Goal: Task Accomplishment & Management: Manage account settings

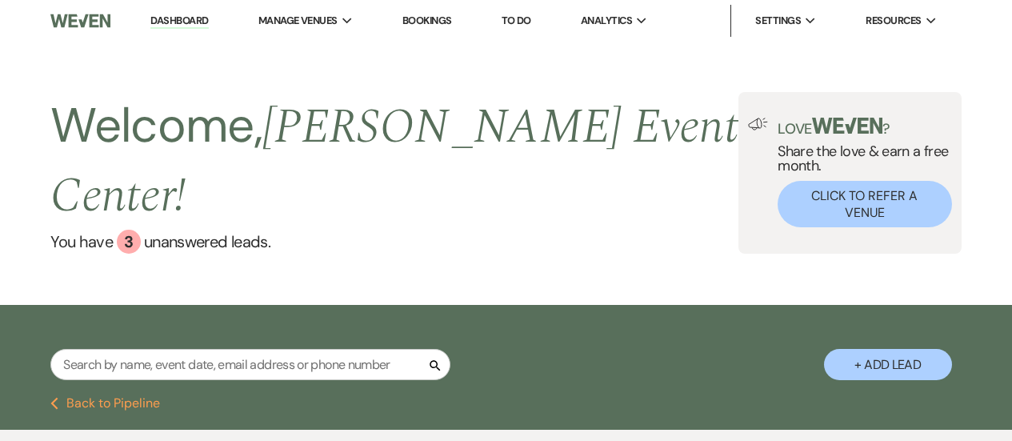
select select "2"
select select "6"
select select "2"
select select "6"
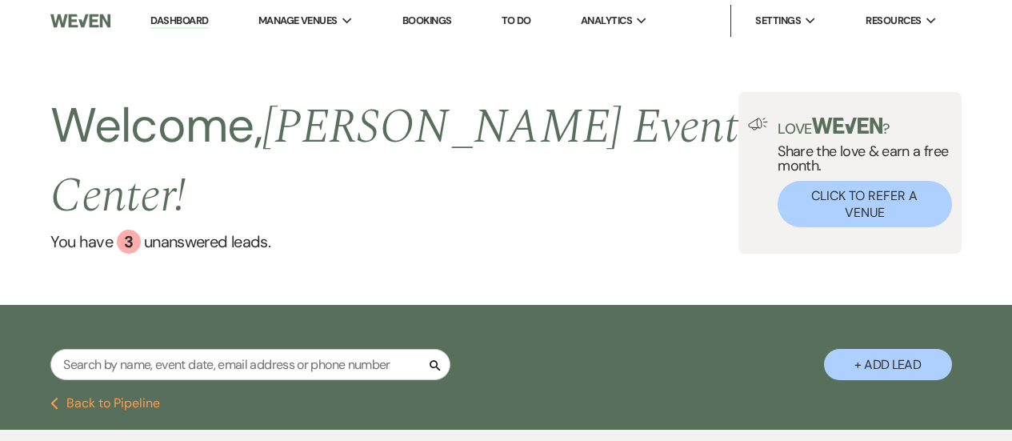
select select "6"
select select "5"
select select "6"
select select "4"
select select "9"
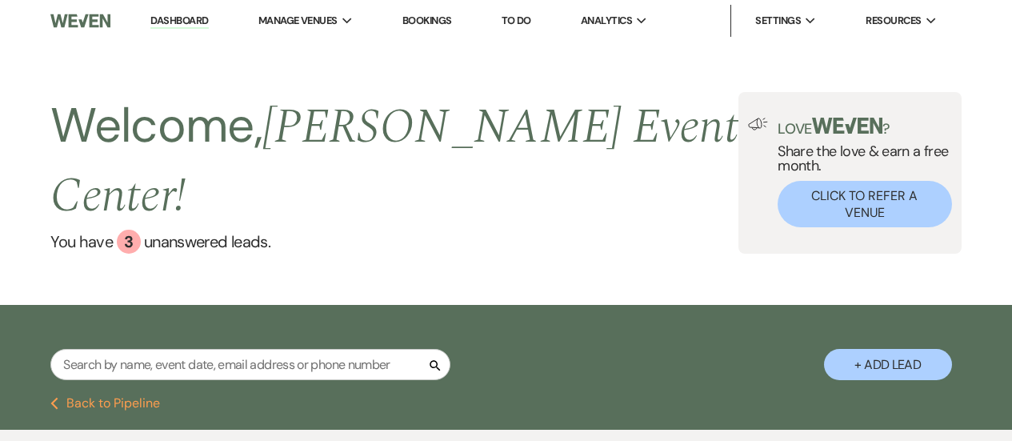
select select "6"
select select "2"
select select "8"
select select "1"
select select "5"
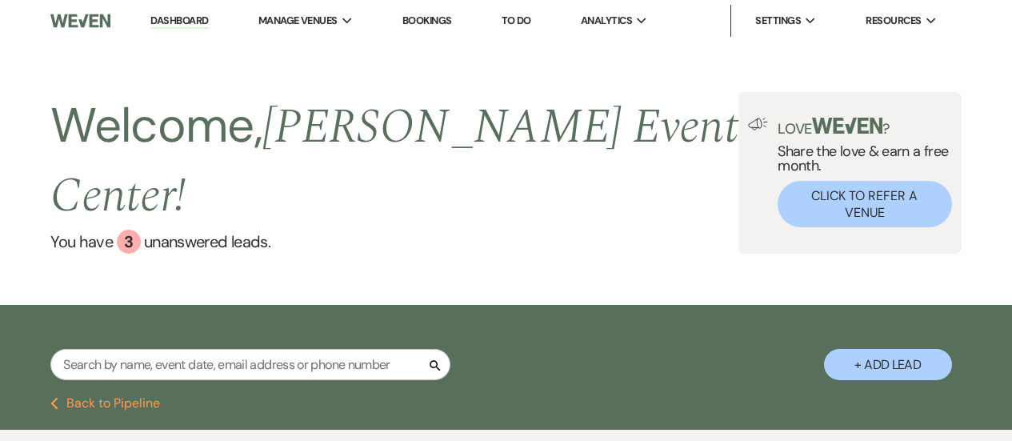
select select "8"
select select "6"
select select "5"
select select "4"
select select "2"
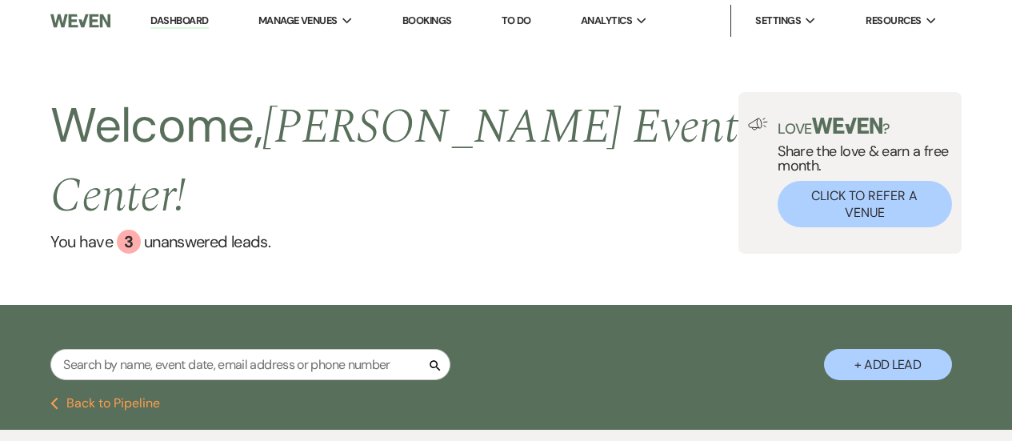
select select "8"
select select "4"
select select "8"
select select "4"
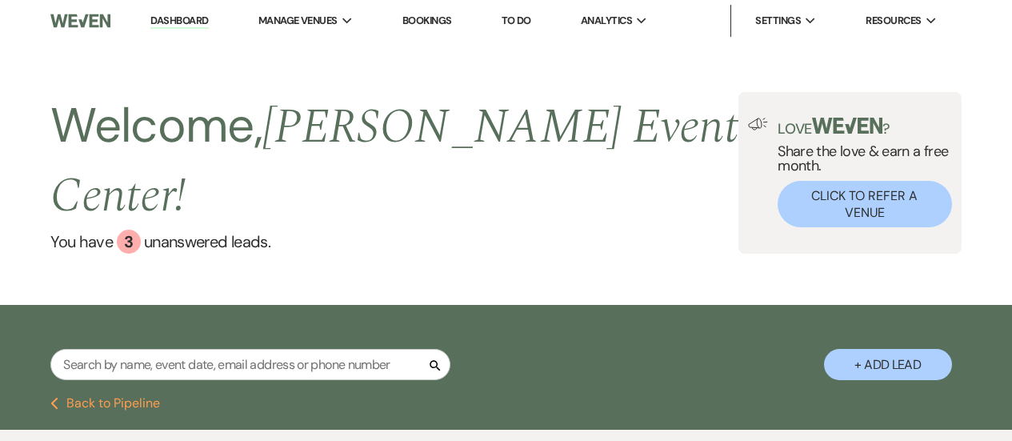
select select "8"
select select "11"
select select "6"
select select "2"
select select "8"
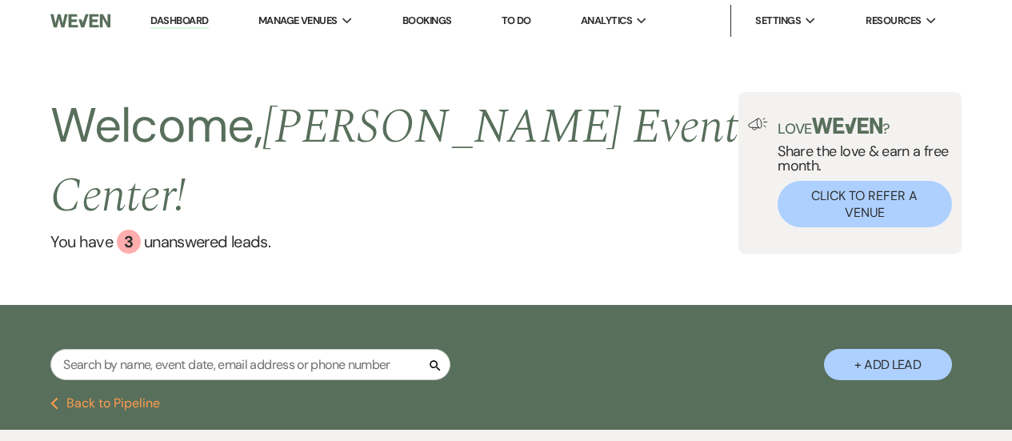
select select "4"
select select "8"
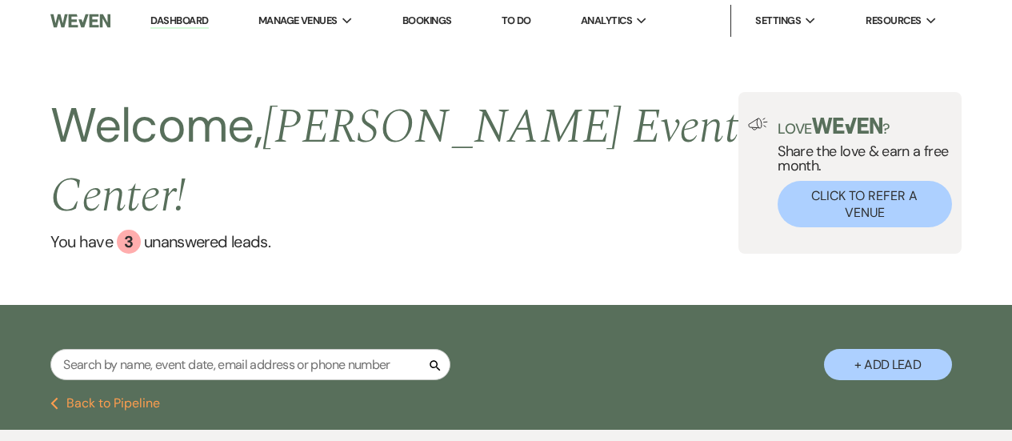
select select "4"
select select "8"
select select "7"
select select "8"
select select "4"
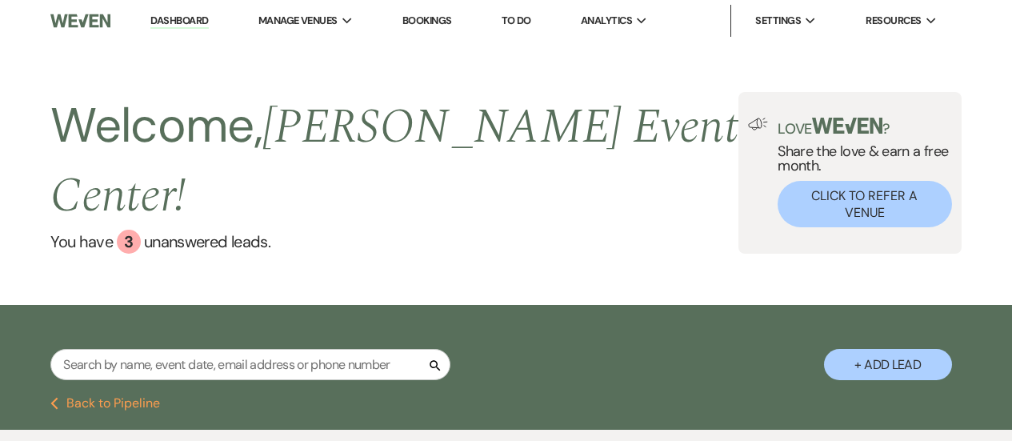
select select "8"
select select "4"
select select "8"
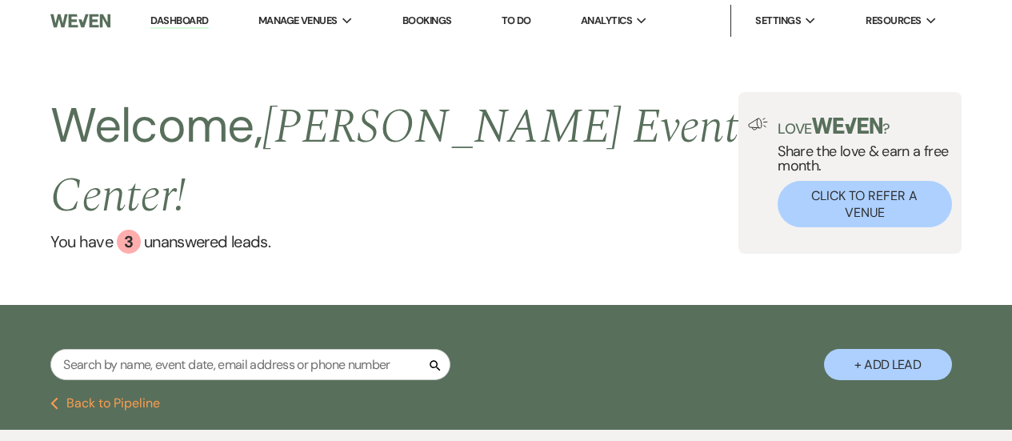
select select "1"
select select "8"
select select "4"
select select "8"
select select "6"
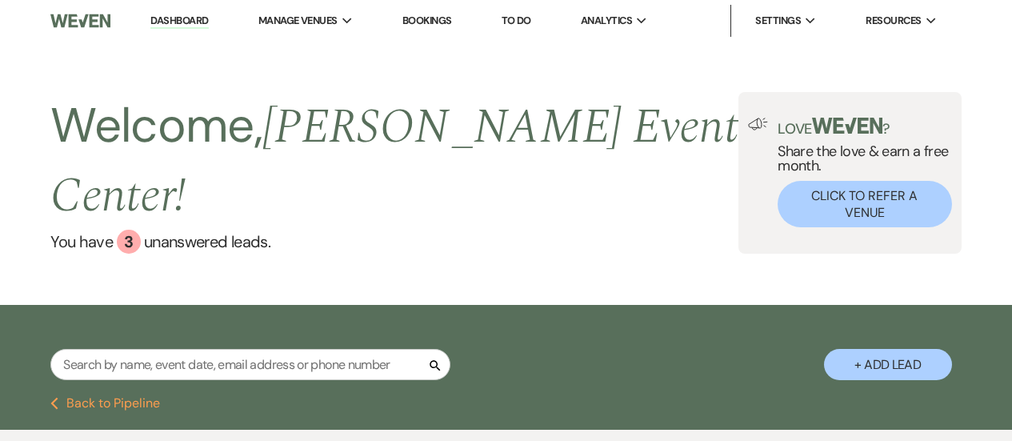
select select "6"
select select "8"
select select "6"
select select "8"
select select "7"
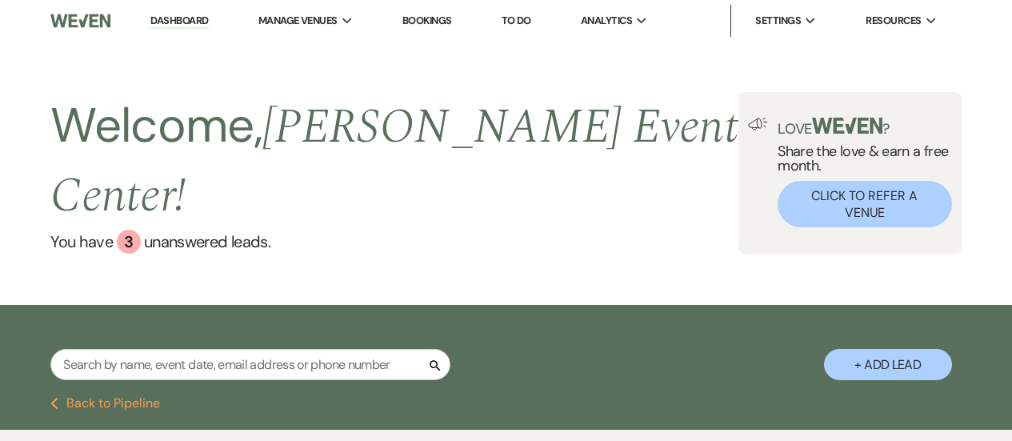
select select "2"
select select "6"
select select "5"
select select "8"
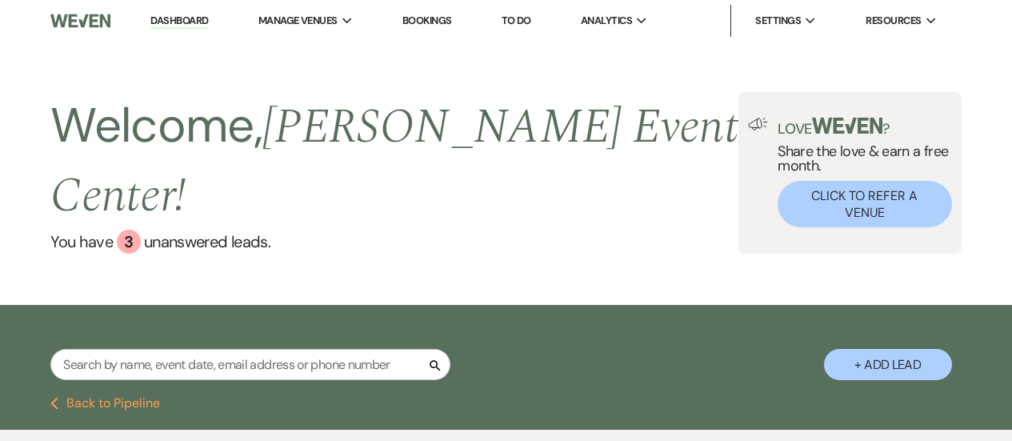
select select "6"
select select "8"
select select "6"
select select "8"
select select "2"
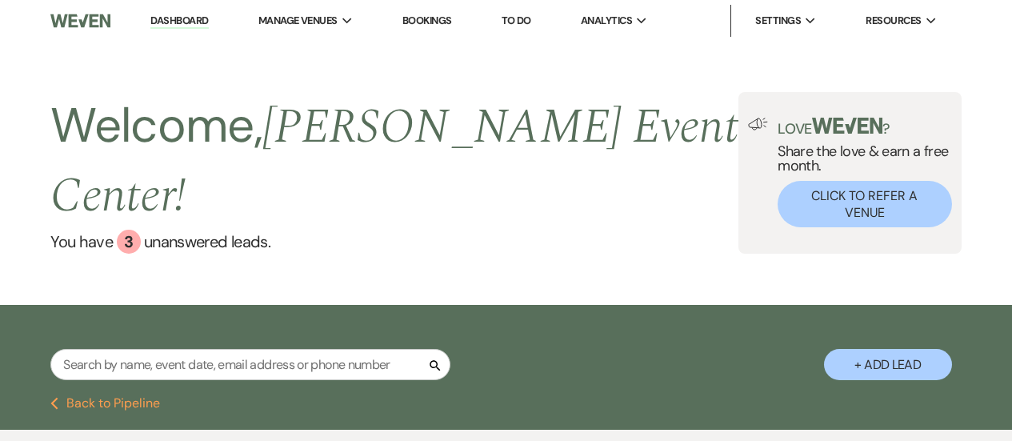
select select "8"
select select "2"
select select "8"
select select "6"
select select "8"
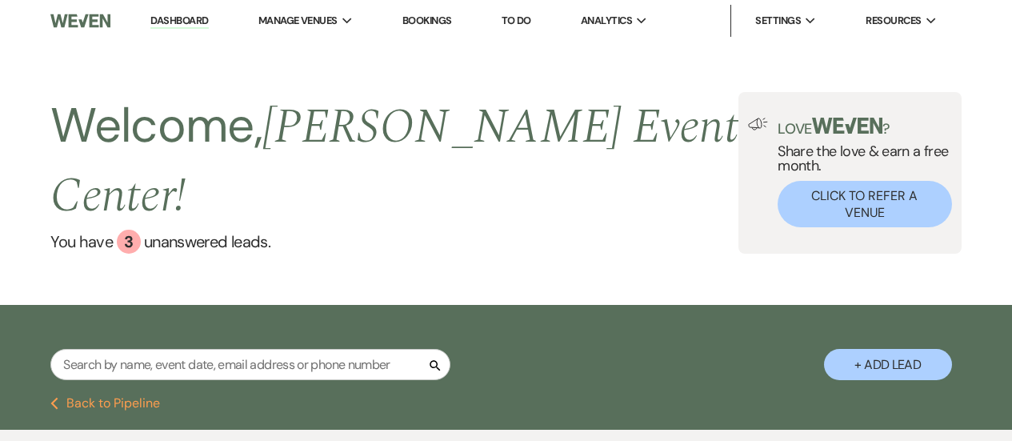
select select "6"
select select "8"
select select "5"
select select "8"
select select "10"
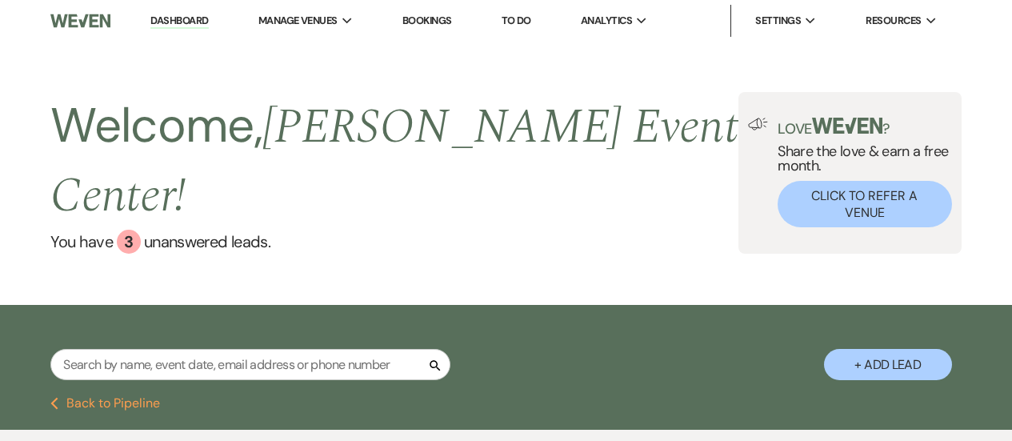
select select "8"
select select "4"
select select "5"
select select "8"
select select "4"
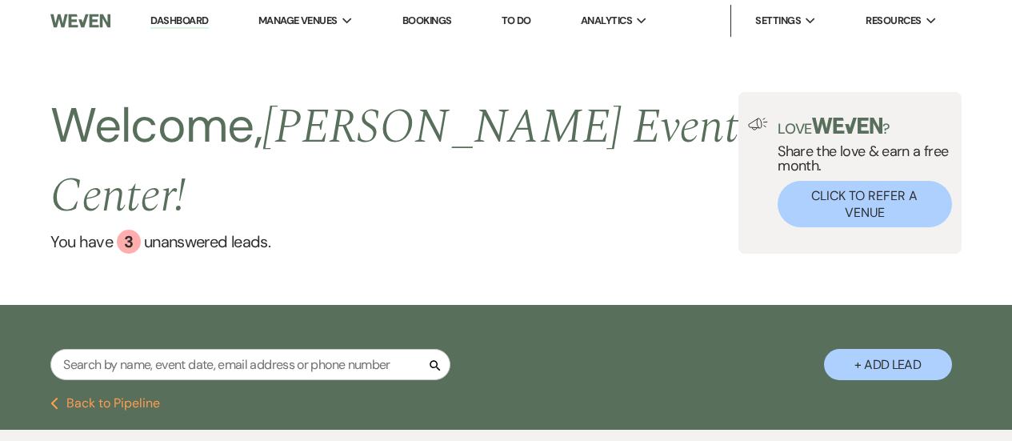
select select "8"
select select "5"
select select "8"
select select "6"
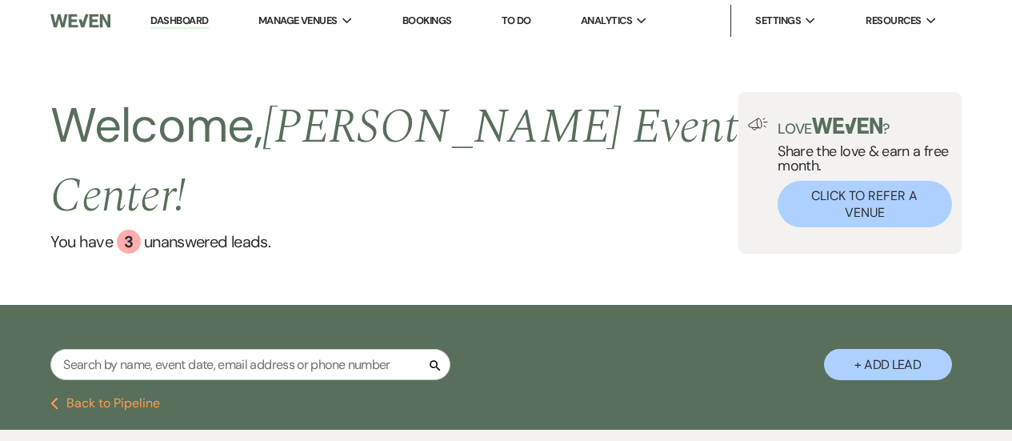
select select "8"
select select "4"
select select "2"
select select "5"
select select "2"
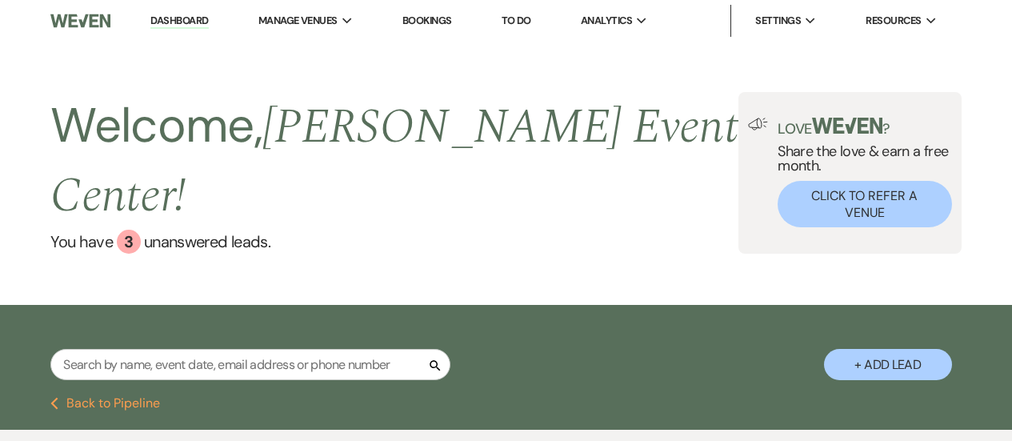
select select "8"
select select "10"
select select "8"
select select "4"
select select "5"
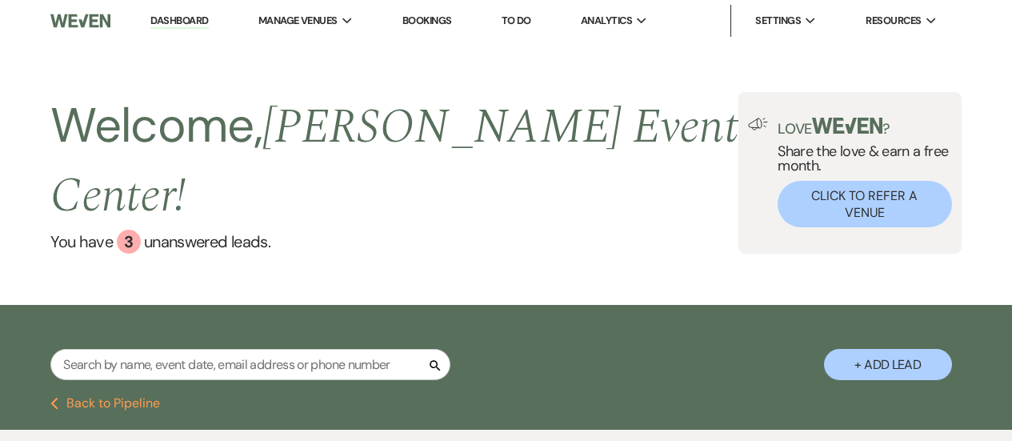
select select "8"
select select "7"
select select "8"
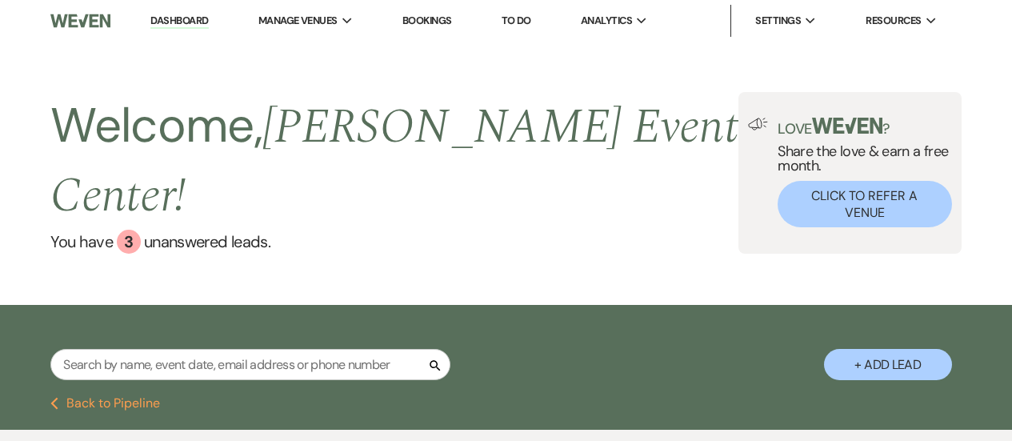
select select "7"
select select "8"
select select "7"
select select "8"
select select "7"
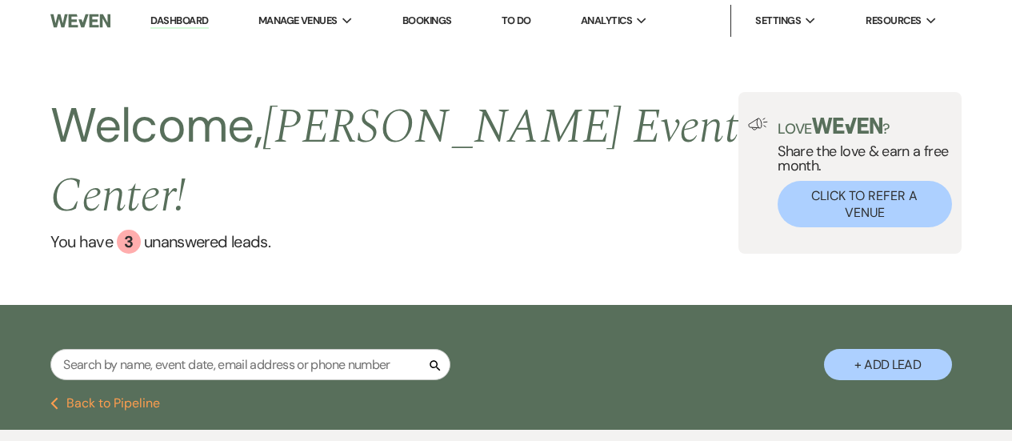
select select "8"
select select "11"
select select "8"
select select "7"
select select "8"
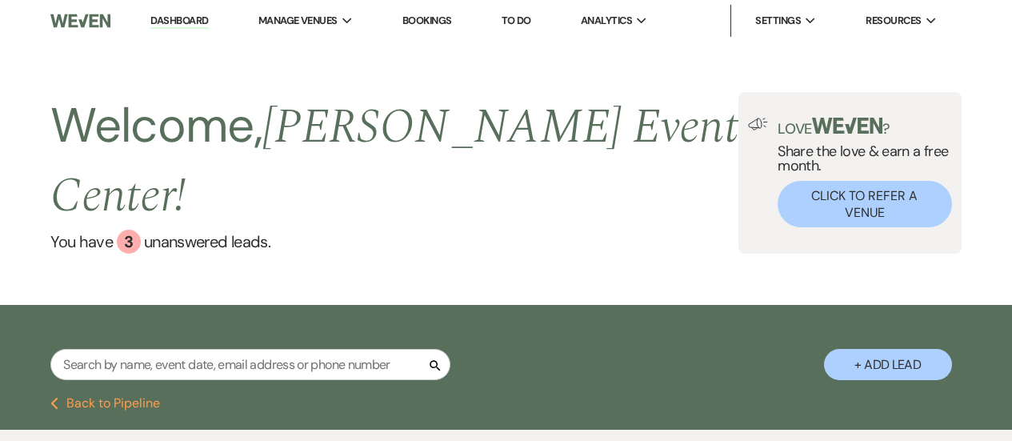
select select "4"
select select "8"
select select "1"
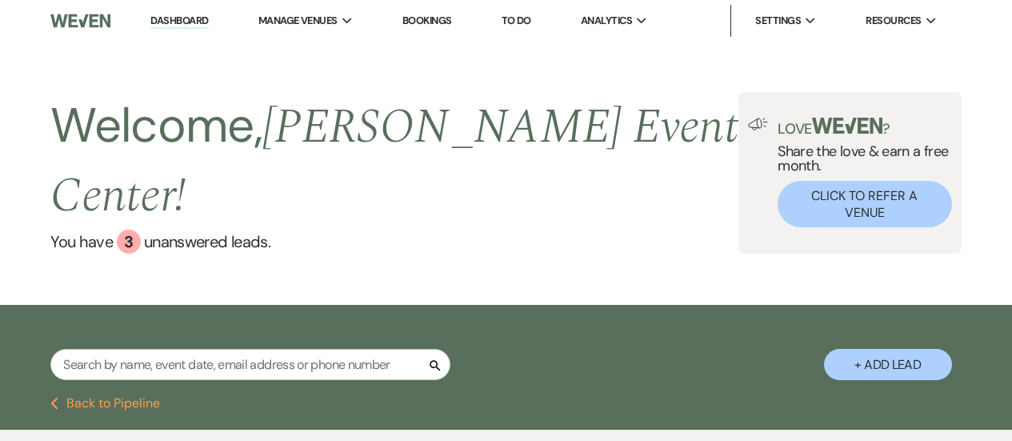
select select "8"
select select "10"
select select "8"
select select "1"
select select "8"
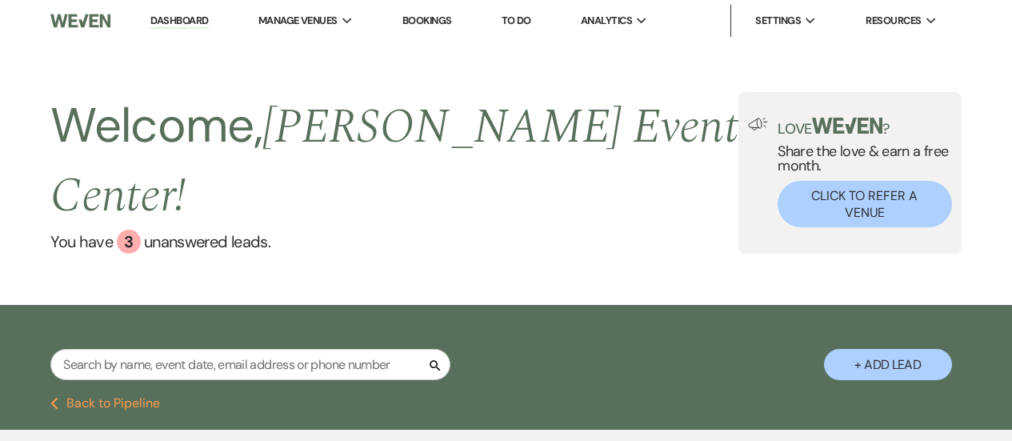
select select "1"
select select "2"
select select "8"
select select "6"
select select "8"
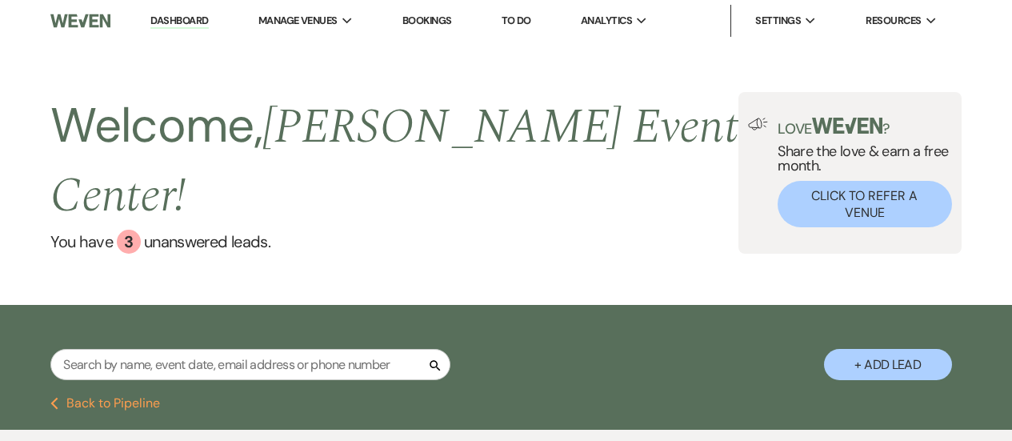
select select "7"
select select "8"
select select "6"
select select "8"
select select "7"
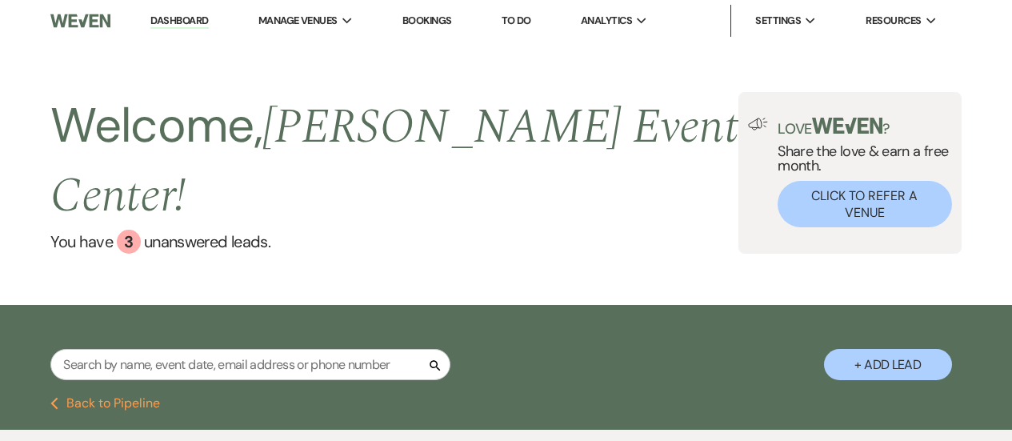
select select "8"
select select "7"
select select "8"
select select "1"
select select "8"
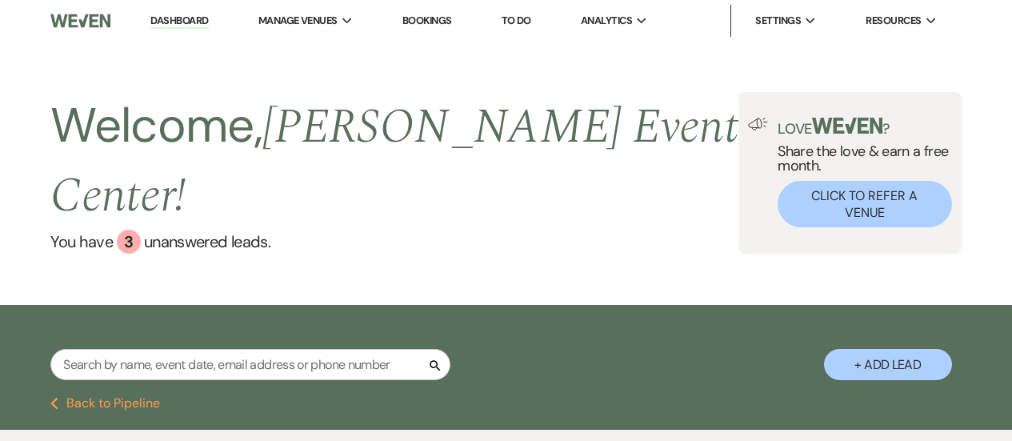
select select "8"
select select "2"
select select "8"
select select "7"
select select "8"
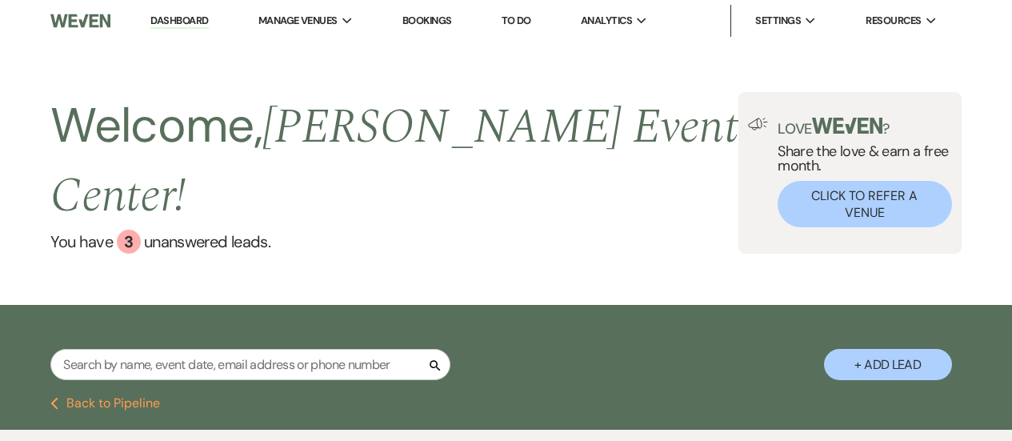
select select "5"
select select "8"
select select "6"
select select "8"
select select "1"
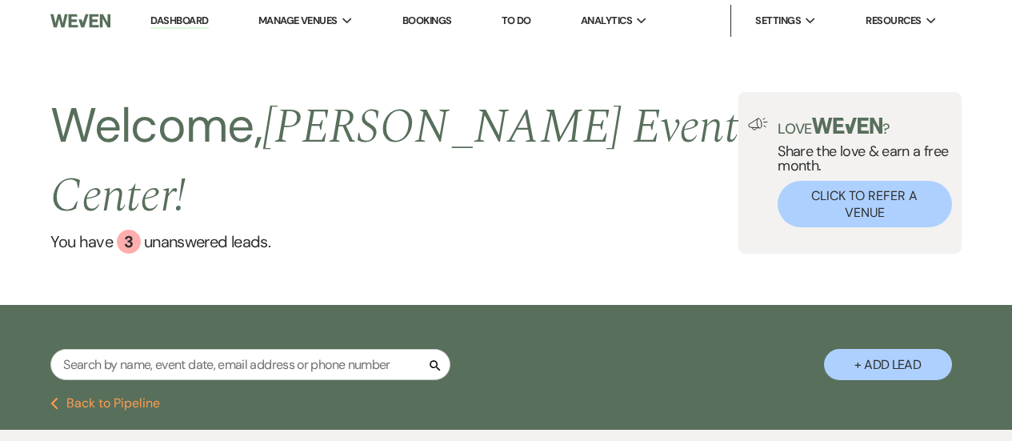
select select "8"
select select "5"
select select "2"
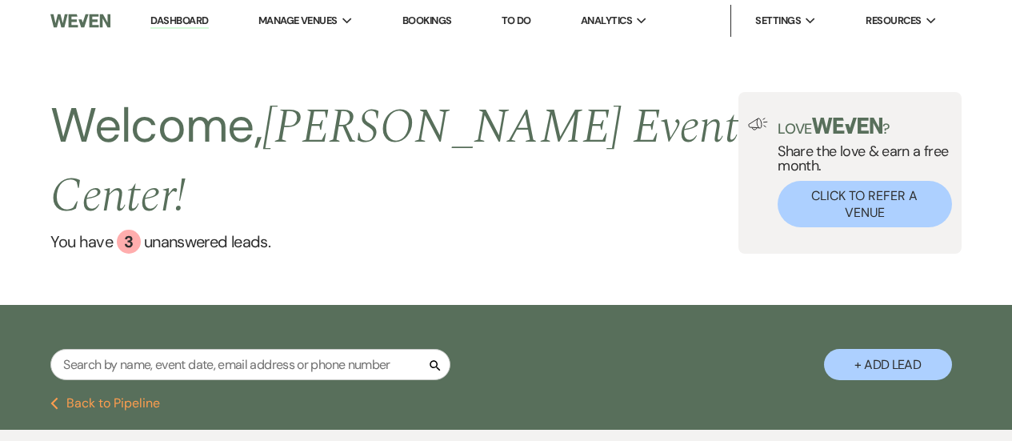
select select "5"
select select "8"
select select "7"
select select "8"
select select "6"
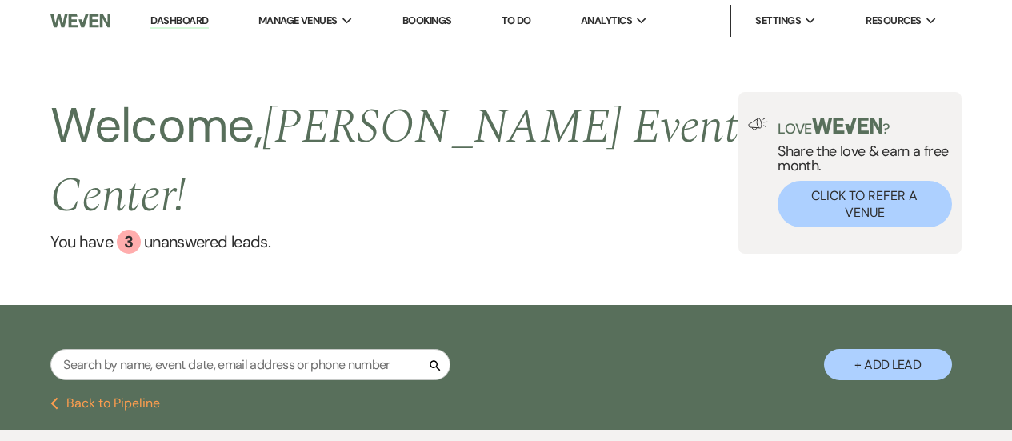
select select "8"
select select "6"
select select "5"
select select "8"
select select "1"
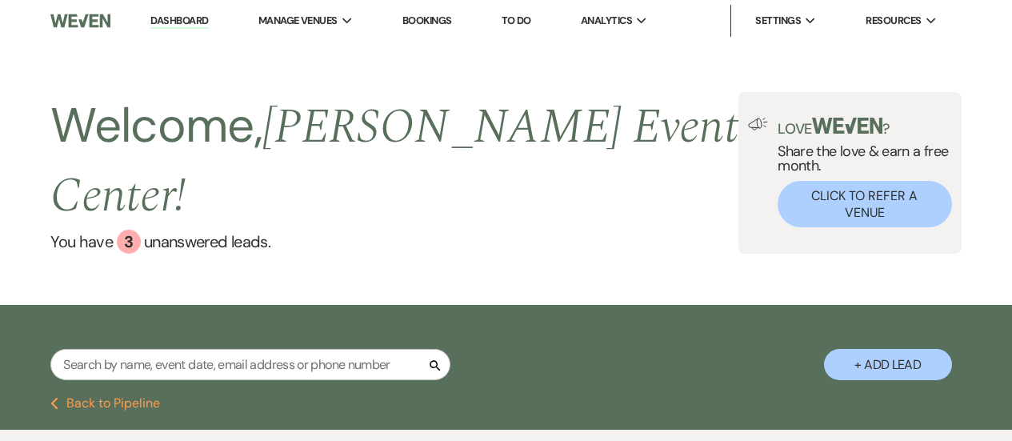
select select "8"
select select "10"
select select "8"
select select "6"
select select "8"
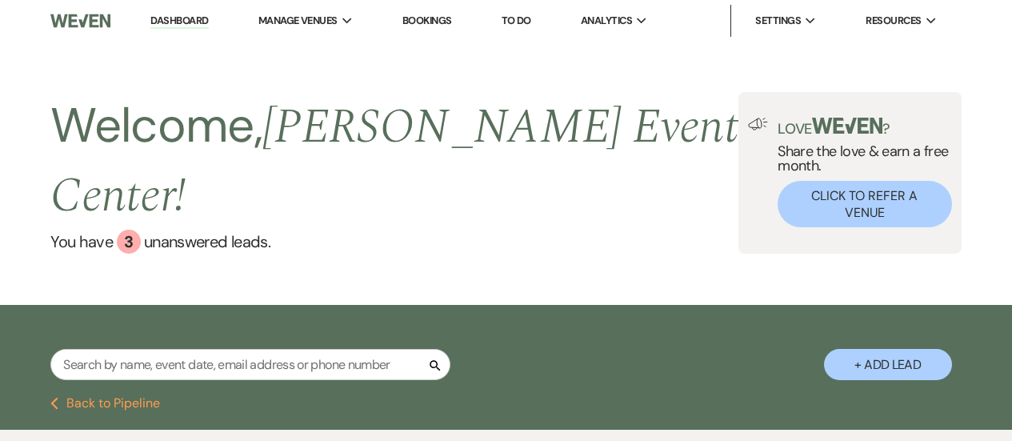
select select "6"
select select "8"
select select "5"
select select "8"
select select "10"
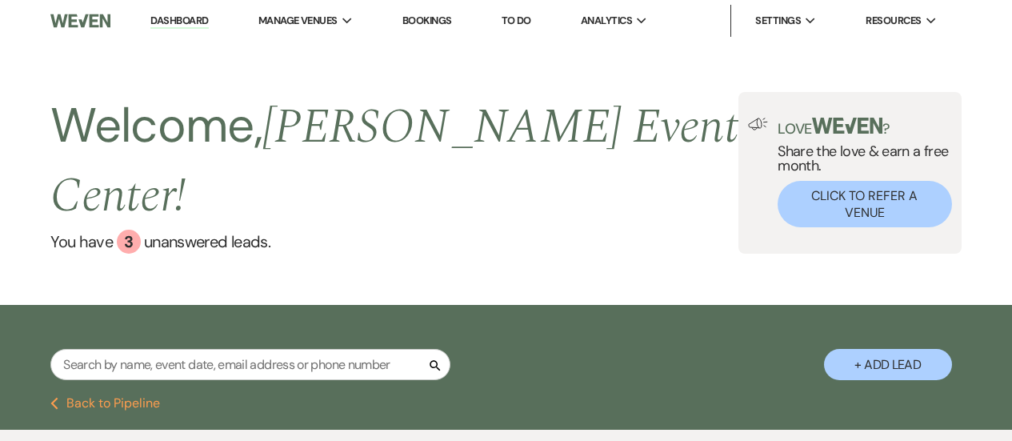
select select "8"
select select "10"
select select "8"
select select "6"
select select "2"
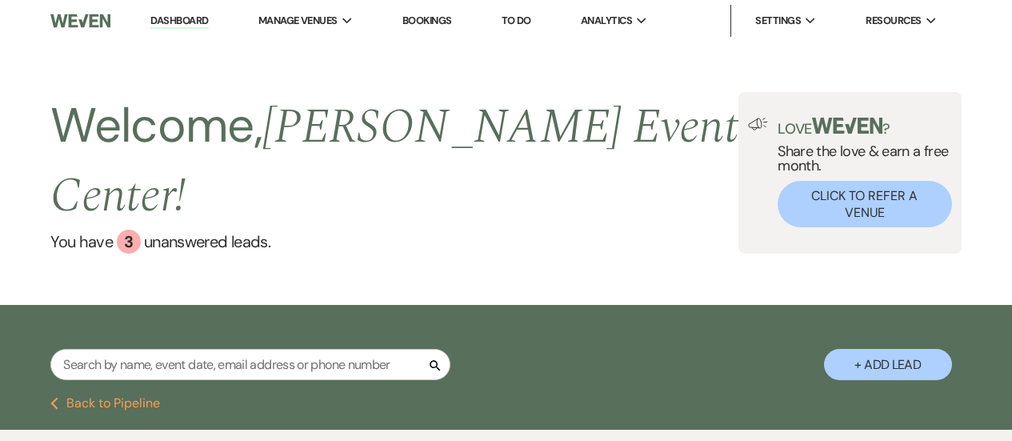
select select "8"
select select "3"
select select "8"
select select "5"
select select "8"
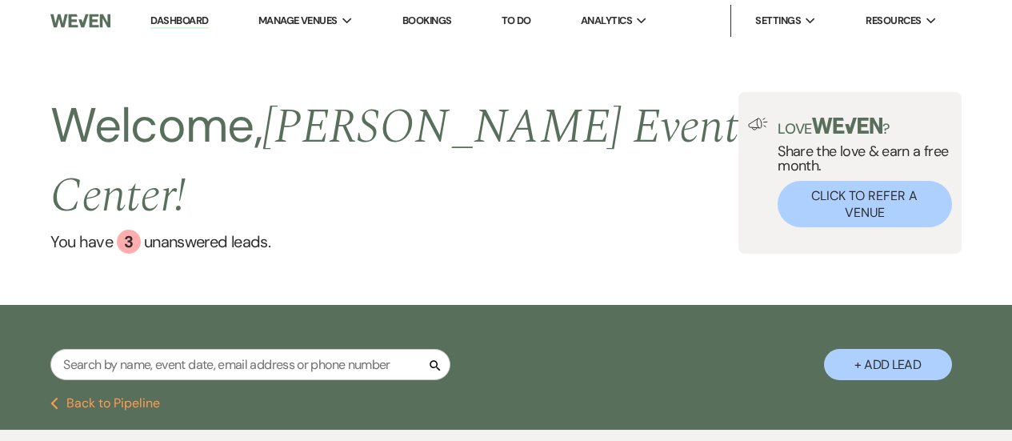
select select "6"
select select "8"
select select "5"
select select "8"
select select "5"
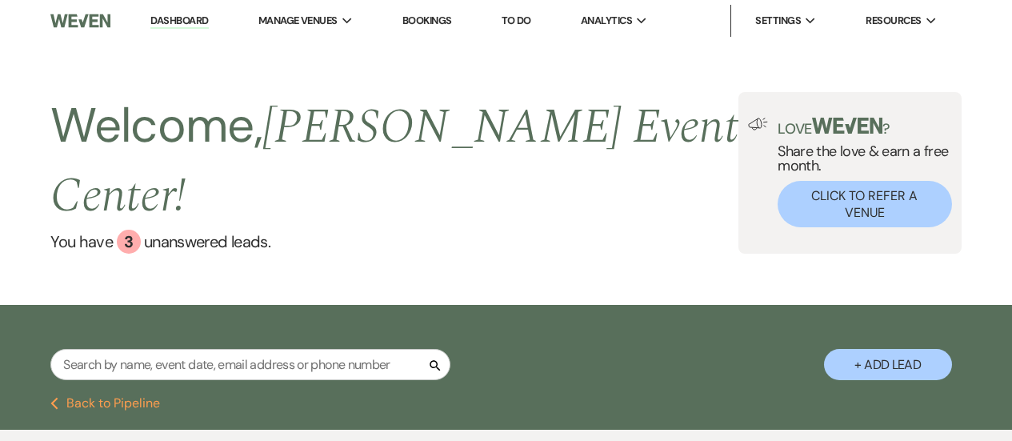
select select "8"
select select "5"
select select "8"
select select "6"
select select "8"
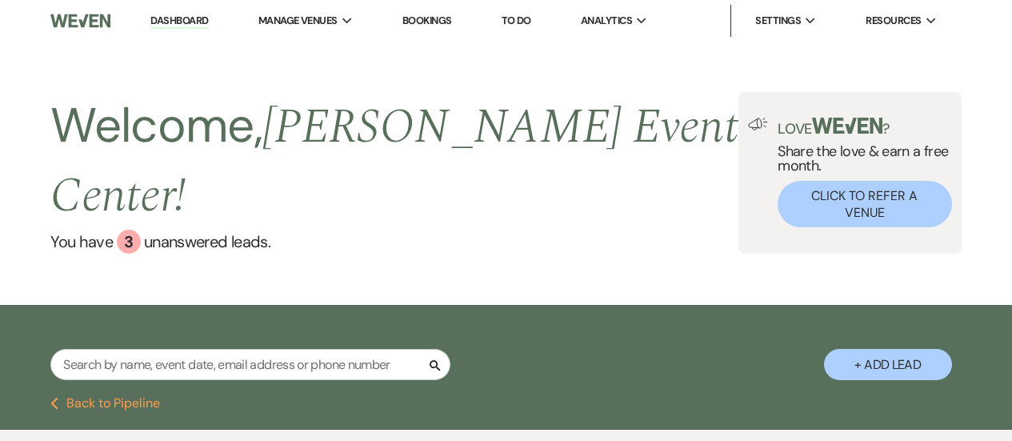
select select "6"
drag, startPoint x: 0, startPoint y: 0, endPoint x: 255, endPoint y: 167, distance: 305.1
click at [255, 349] on input "text" at bounding box center [250, 364] width 400 height 31
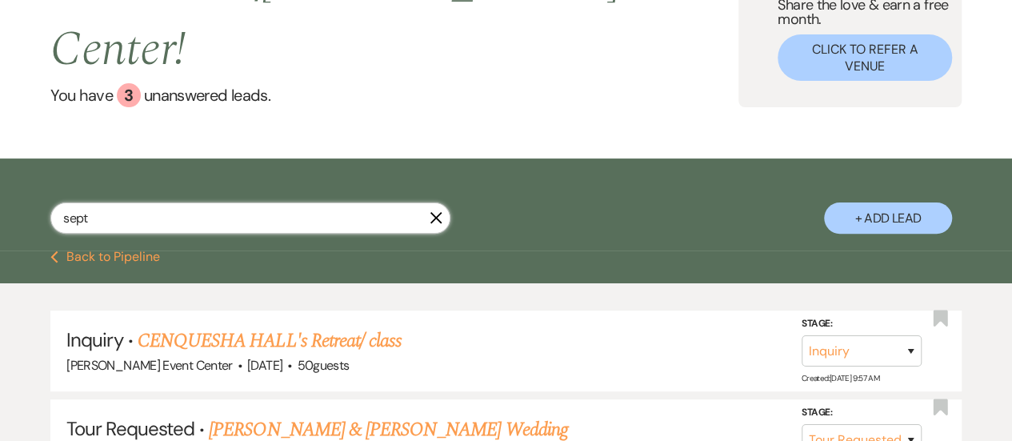
type input "septe"
select select "2"
select select "8"
select select "4"
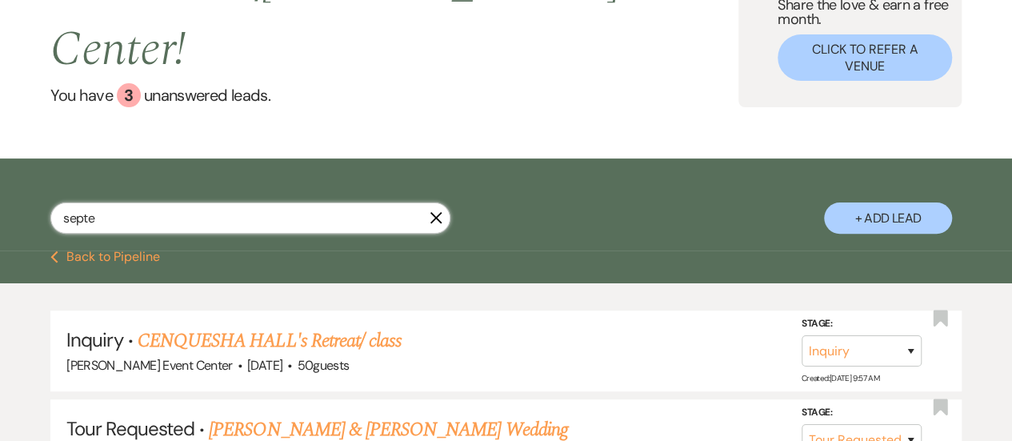
select select "8"
select select "4"
select select "2"
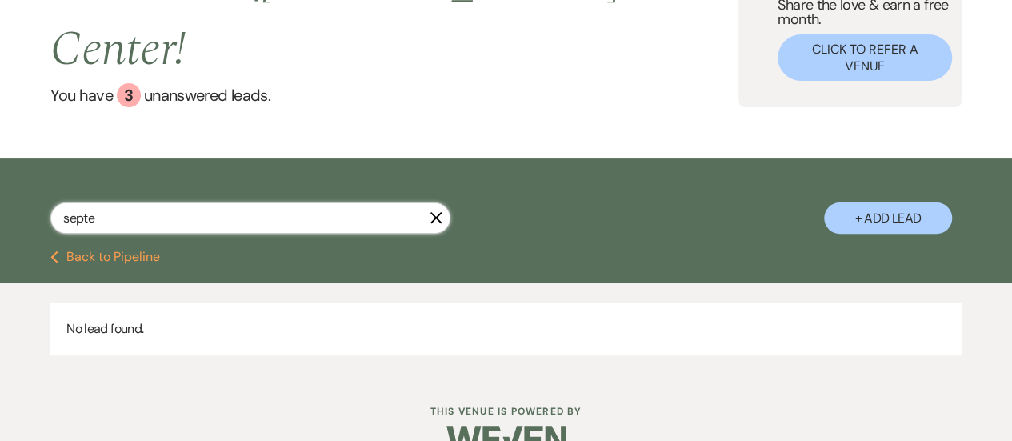
scroll to position [144, 0]
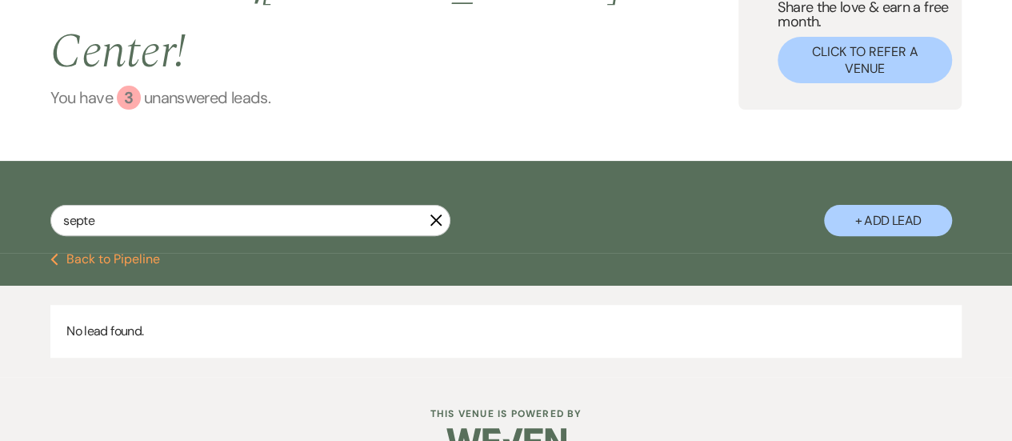
click at [256, 86] on link "You have 3 unanswered lead s ." at bounding box center [394, 98] width 688 height 24
